Goal: Check status: Check status

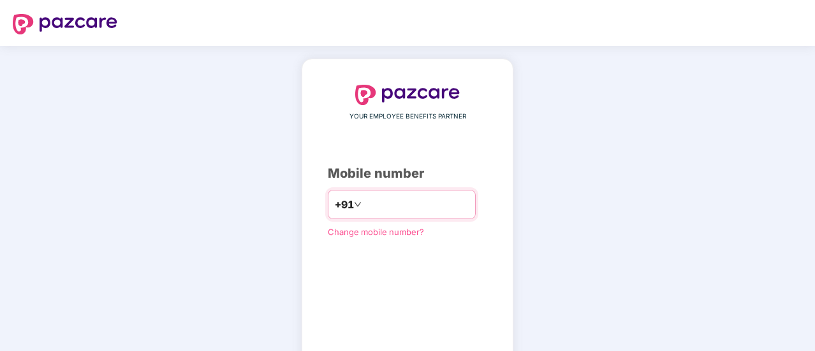
click at [423, 208] on input "number" at bounding box center [416, 204] width 105 height 20
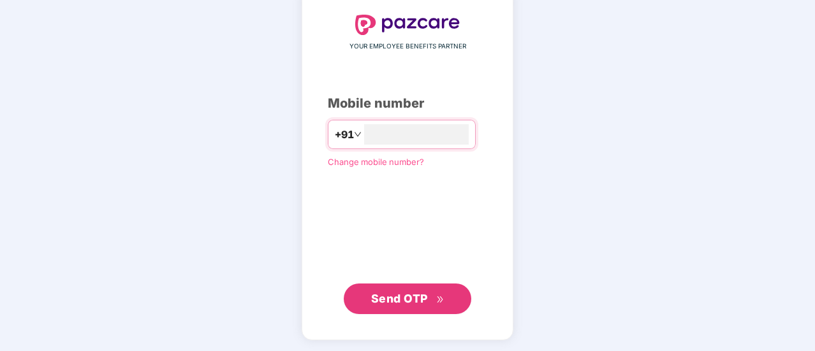
type input "**********"
click at [439, 302] on span "Send OTP" at bounding box center [407, 298] width 73 height 18
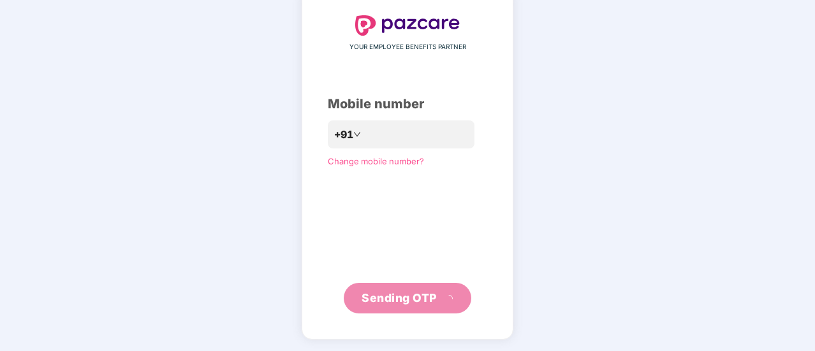
scroll to position [64, 0]
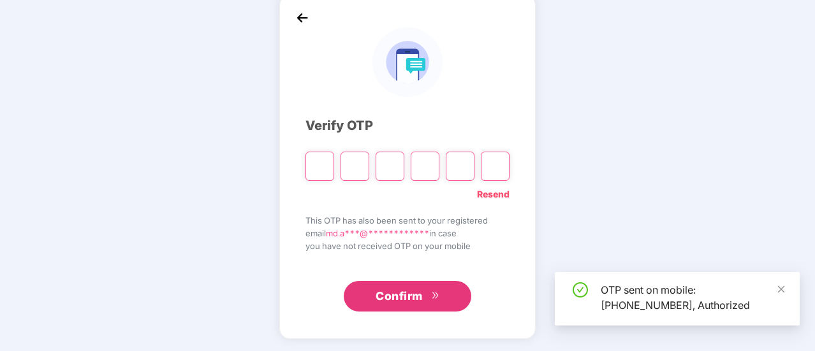
click at [313, 163] on input "Please enter verification code. Digit 1" at bounding box center [319, 166] width 29 height 29
drag, startPoint x: 313, startPoint y: 163, endPoint x: 309, endPoint y: 179, distance: 16.5
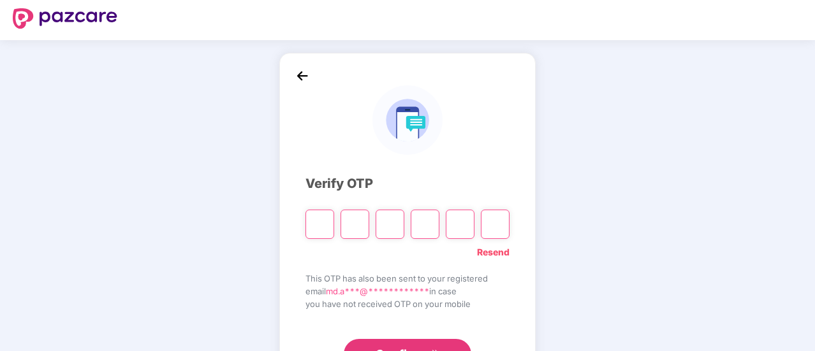
scroll to position [0, 0]
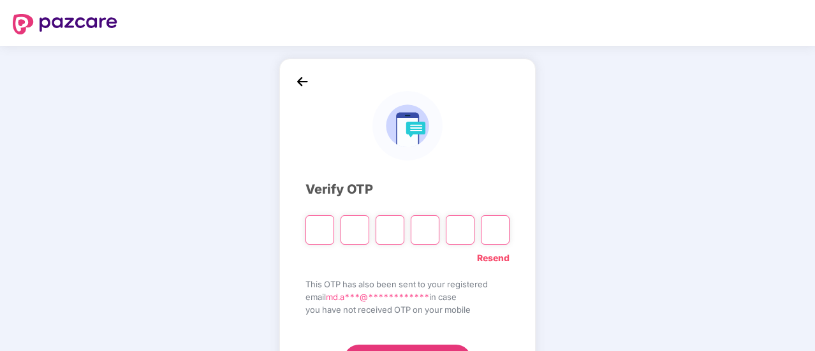
type input "*"
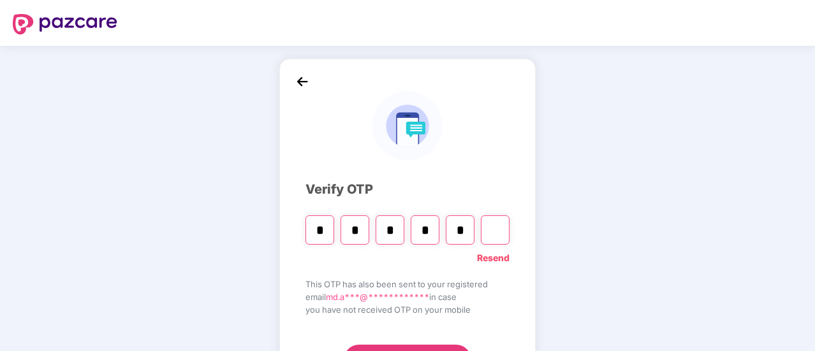
type input "*"
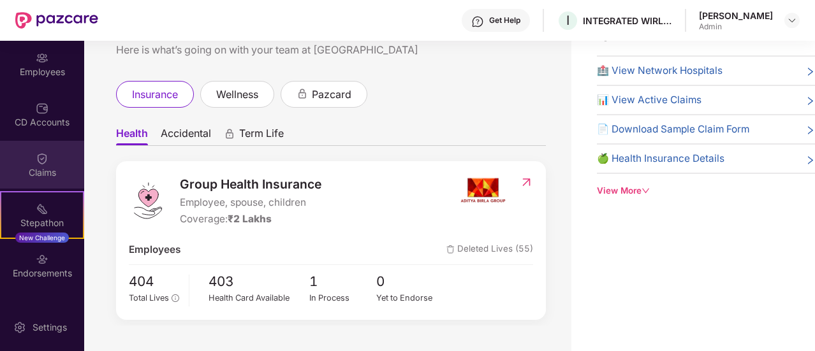
scroll to position [76, 0]
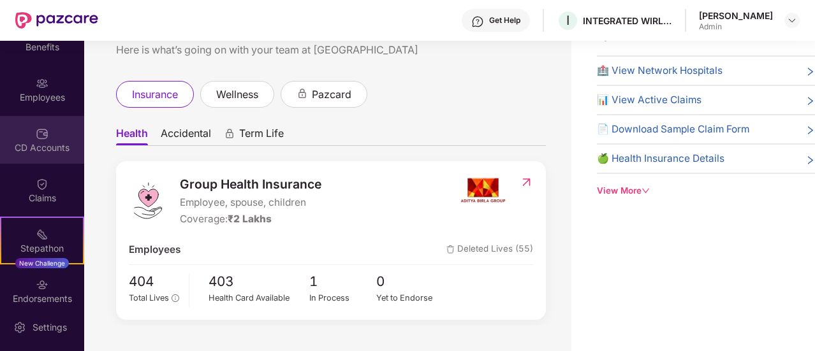
click at [43, 142] on div "CD Accounts" at bounding box center [42, 148] width 84 height 13
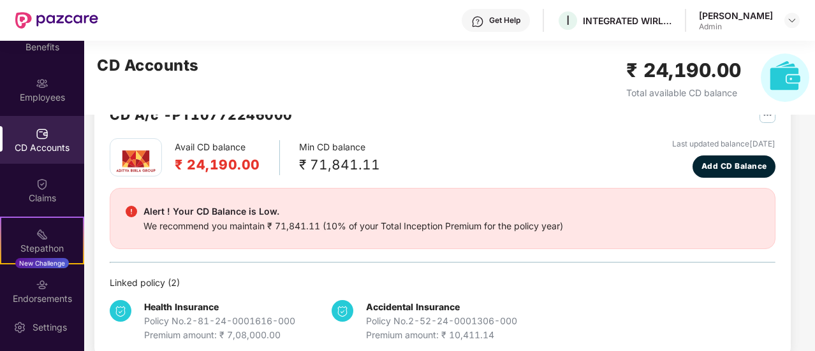
click at [360, 165] on div "₹ 71,841.11" at bounding box center [339, 164] width 81 height 21
click at [365, 166] on div "₹ 71,841.11" at bounding box center [339, 164] width 81 height 21
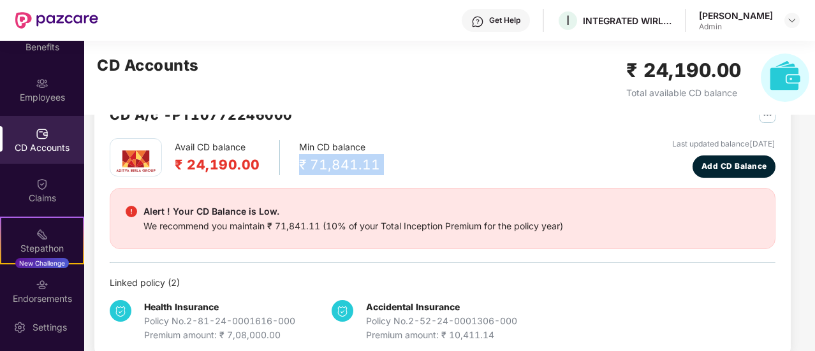
click at [365, 166] on div "₹ 71,841.11" at bounding box center [339, 164] width 81 height 21
click at [367, 170] on div "₹ 71,841.11" at bounding box center [339, 164] width 81 height 21
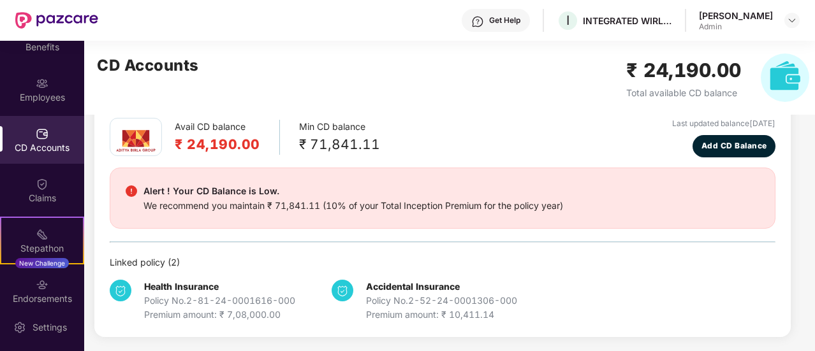
click at [214, 147] on h2 "₹ 24,190.00" at bounding box center [217, 144] width 85 height 21
click at [242, 151] on h2 "₹ 24,190.00" at bounding box center [217, 144] width 85 height 21
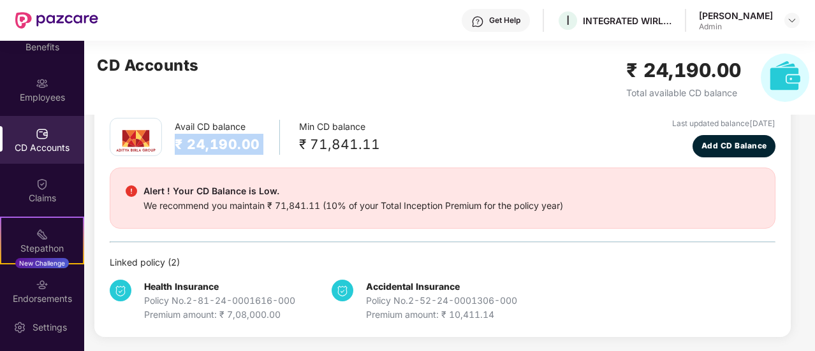
click at [242, 151] on h2 "₹ 24,190.00" at bounding box center [217, 144] width 85 height 21
click at [247, 150] on h2 "₹ 24,190.00" at bounding box center [217, 144] width 85 height 21
click at [223, 142] on h2 "₹ 24,190.00" at bounding box center [217, 144] width 85 height 21
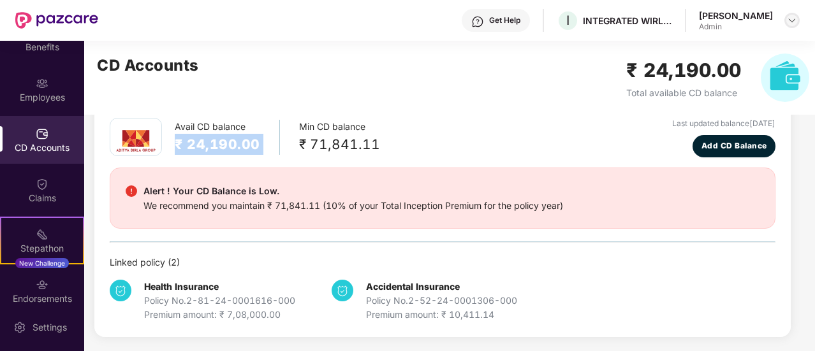
click at [790, 22] on img at bounding box center [792, 20] width 10 height 10
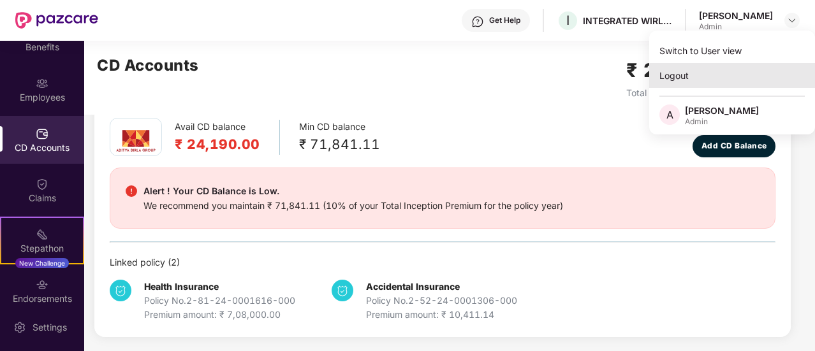
click at [679, 78] on div "Logout" at bounding box center [732, 75] width 166 height 25
